Goal: Transaction & Acquisition: Purchase product/service

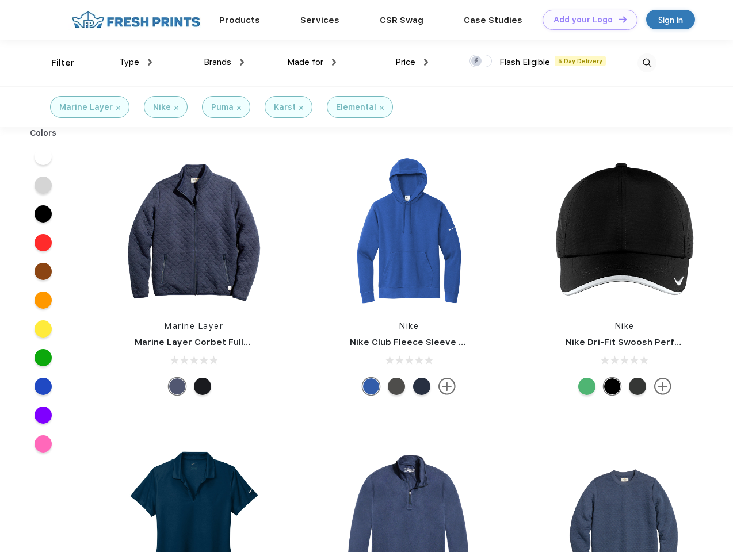
scroll to position [1, 0]
click at [585, 20] on link "Add your Logo Design Tool" at bounding box center [589, 20] width 95 height 20
click at [0, 0] on div "Design Tool" at bounding box center [0, 0] width 0 height 0
click at [617, 19] on link "Add your Logo Design Tool" at bounding box center [589, 20] width 95 height 20
click at [55, 63] on div "Filter" at bounding box center [63, 62] width 24 height 13
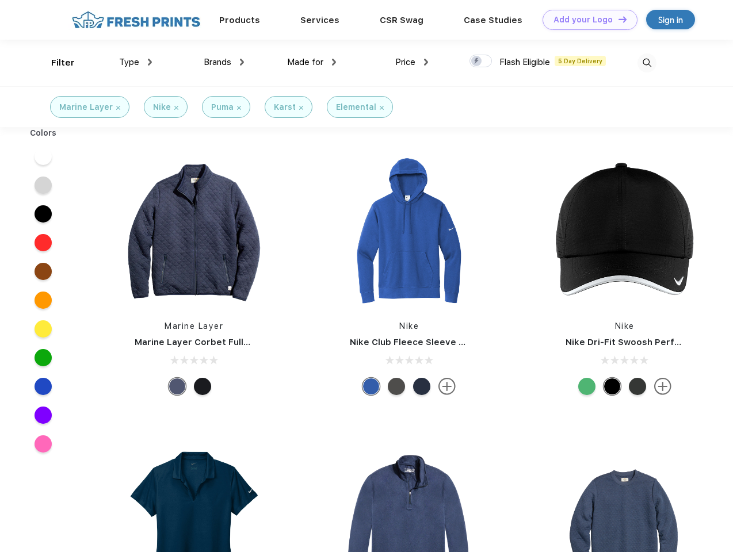
click at [136, 62] on span "Type" at bounding box center [129, 62] width 20 height 10
click at [224, 62] on span "Brands" at bounding box center [218, 62] width 28 height 10
click at [312, 62] on span "Made for" at bounding box center [305, 62] width 36 height 10
click at [412, 62] on span "Price" at bounding box center [405, 62] width 20 height 10
click at [481, 62] on div at bounding box center [480, 61] width 22 height 13
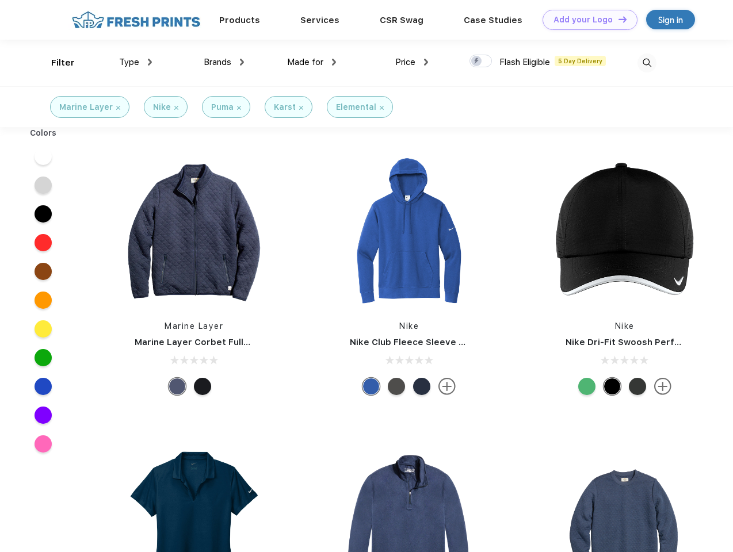
click at [477, 62] on input "checkbox" at bounding box center [472, 57] width 7 height 7
click at [646, 63] on img at bounding box center [646, 62] width 19 height 19
